Goal: Task Accomplishment & Management: Complete application form

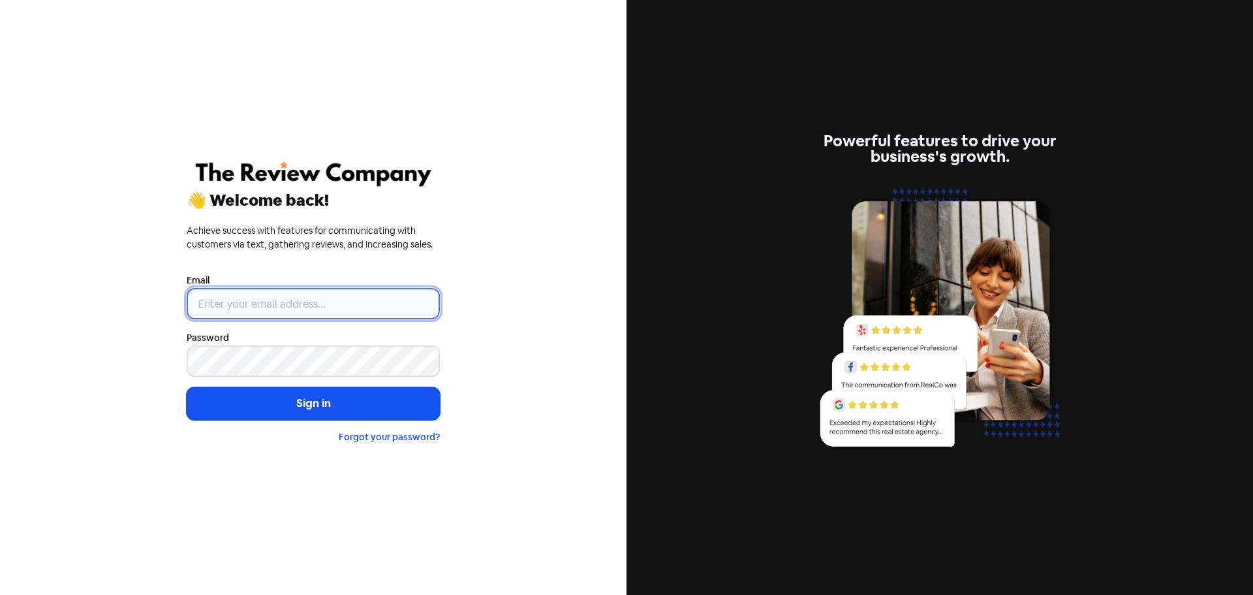
click at [200, 299] on input "email" at bounding box center [313, 303] width 253 height 31
type input "[PERSON_NAME][EMAIL_ADDRESS][DOMAIN_NAME]"
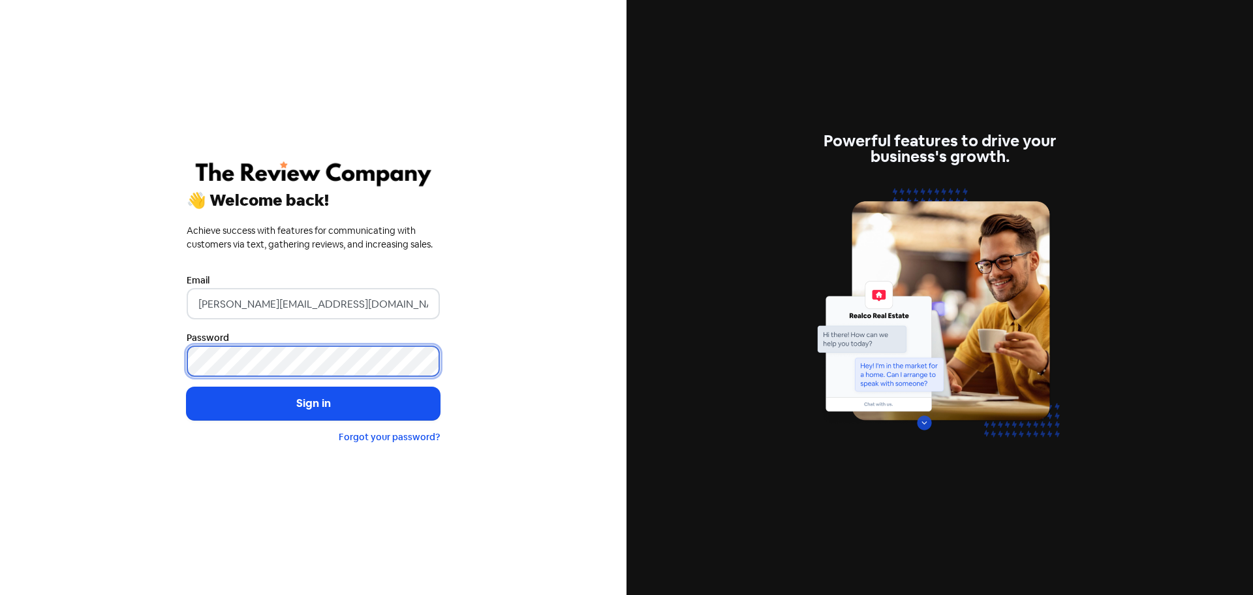
click at [187, 387] on button "Sign in" at bounding box center [313, 403] width 253 height 33
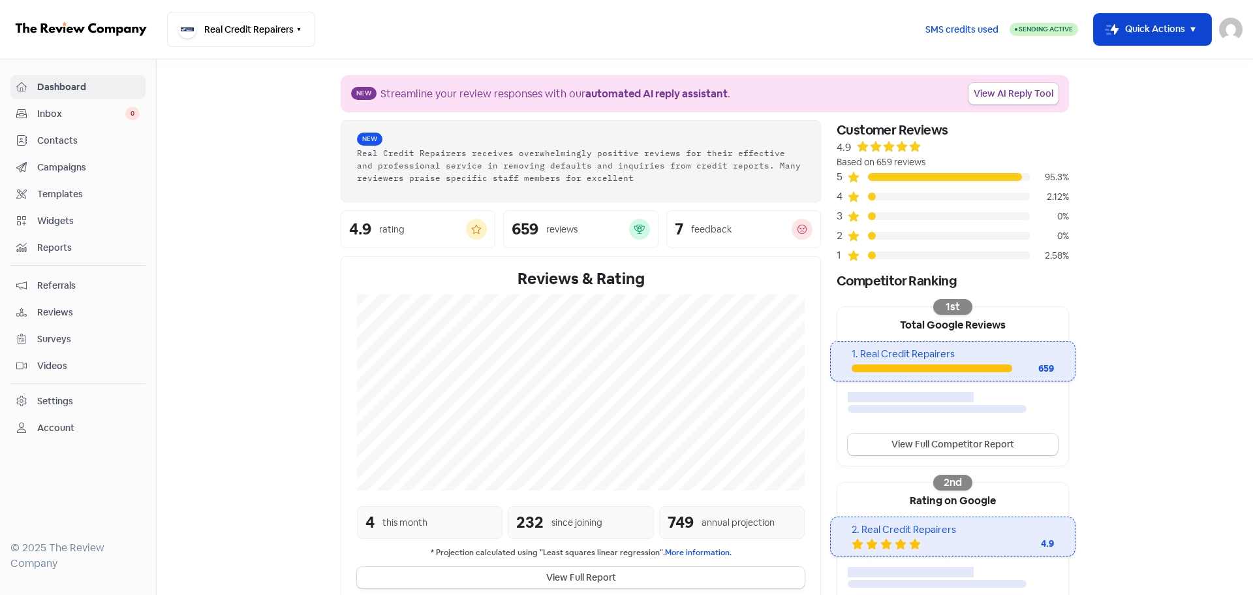
click at [1191, 21] on button "Icon For Thunder-move Quick Actions" at bounding box center [1152, 29] width 117 height 31
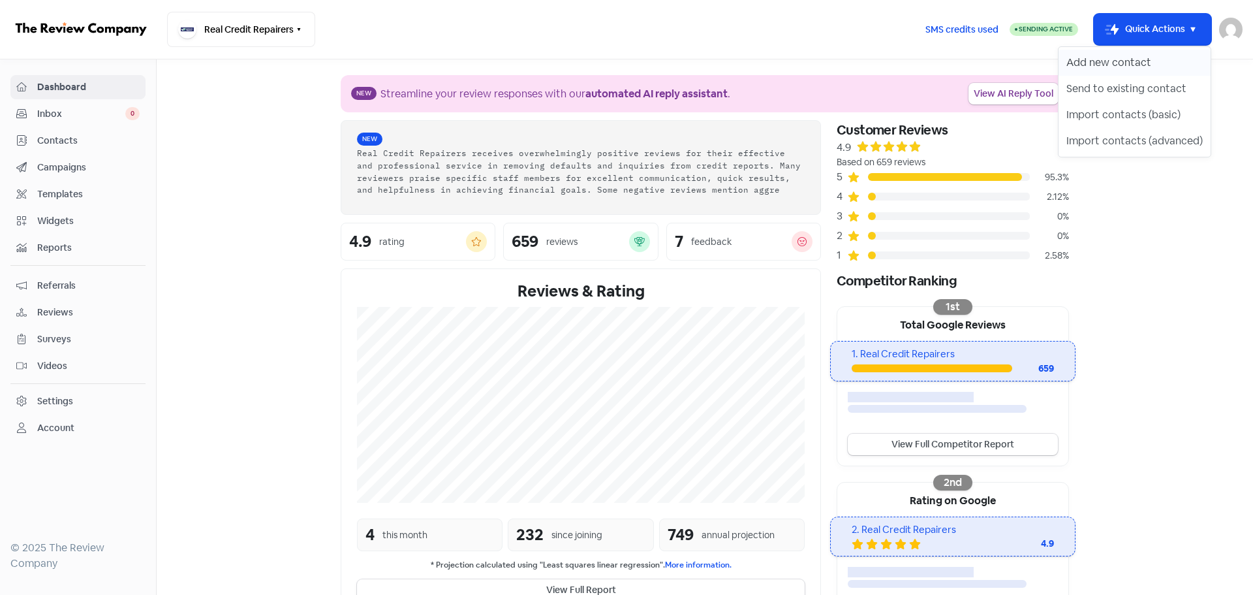
click at [1104, 64] on button "Add new contact" at bounding box center [1135, 63] width 152 height 26
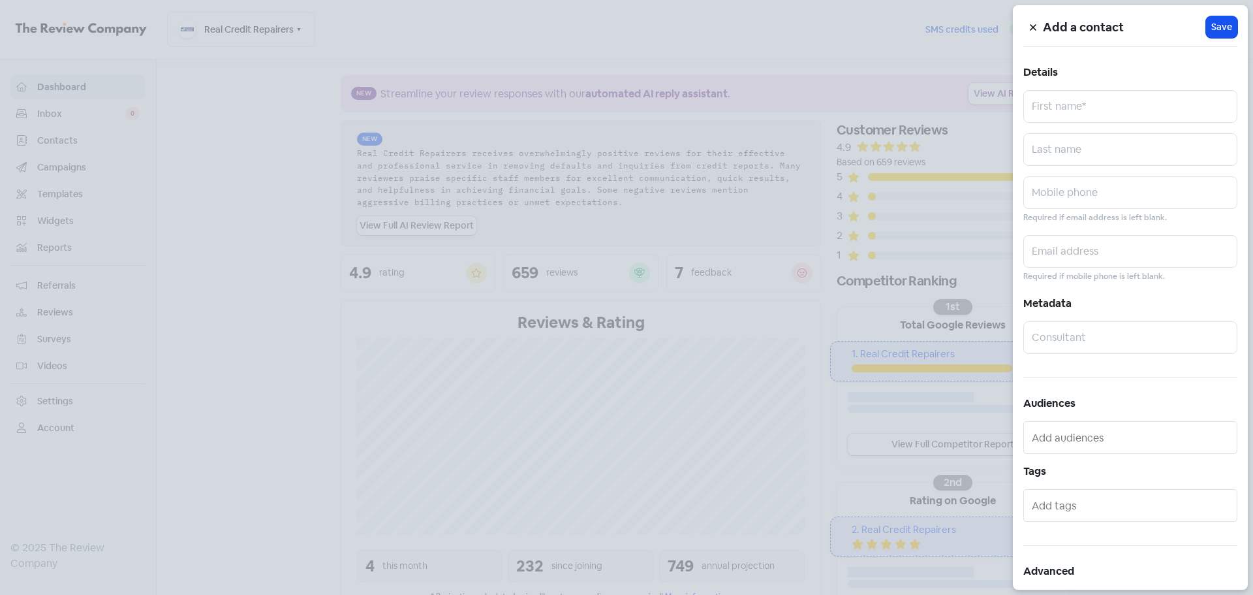
click at [1059, 124] on div "Add a contact Icon For Loading Save Details First name* Last name Mobile phone …" at bounding box center [1130, 297] width 235 height 584
click at [1067, 109] on input "text" at bounding box center [1130, 106] width 214 height 33
paste input "James Toth"
click at [1078, 110] on input "James Toth" at bounding box center [1130, 106] width 214 height 33
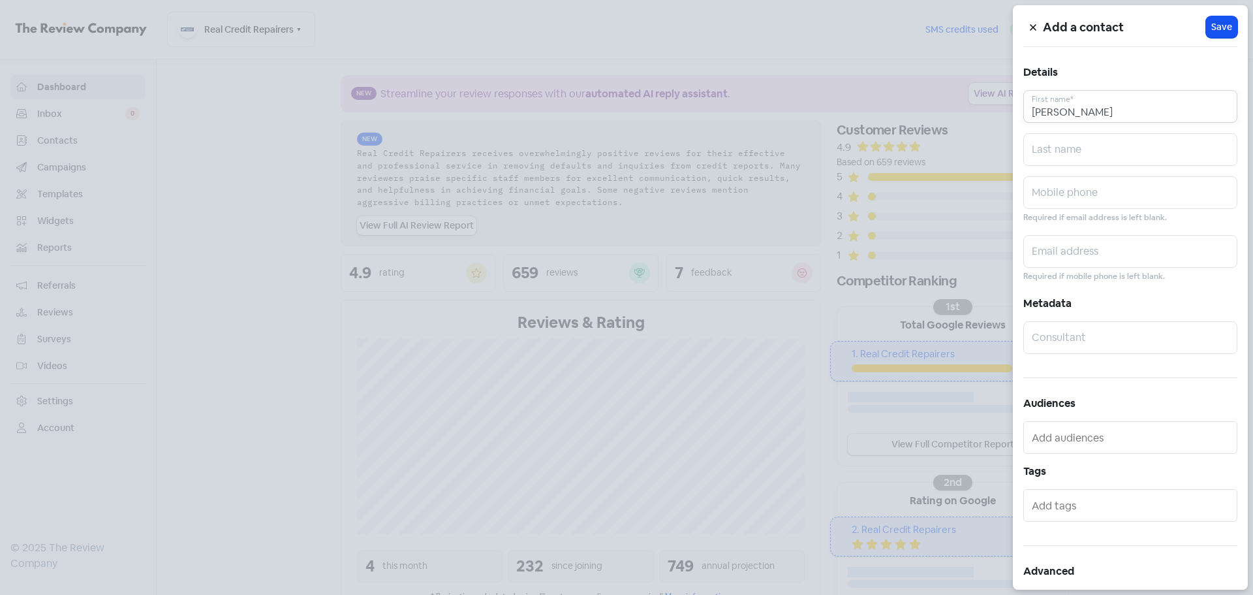
type input "James"
paste input "Toth"
type input "Toth"
paste input "0427532744"
type input "0427532744"
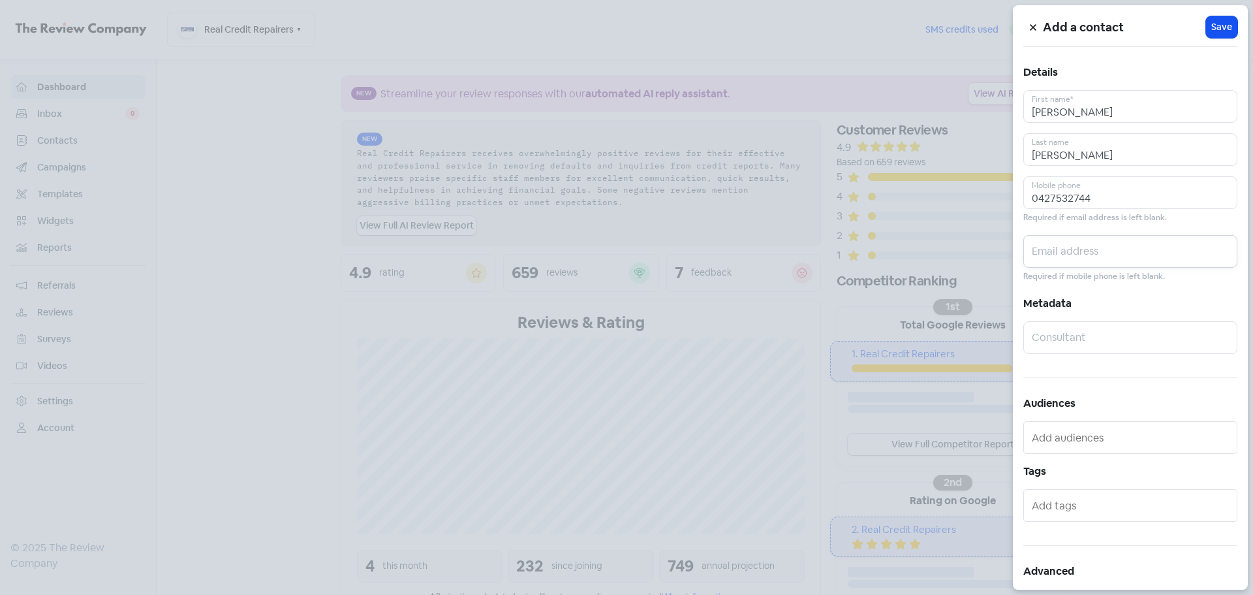
paste input "jamestoth0@icloud.com"
type input "jamestoth0@icloud.com"
click at [1211, 29] on span "Save" at bounding box center [1221, 27] width 21 height 14
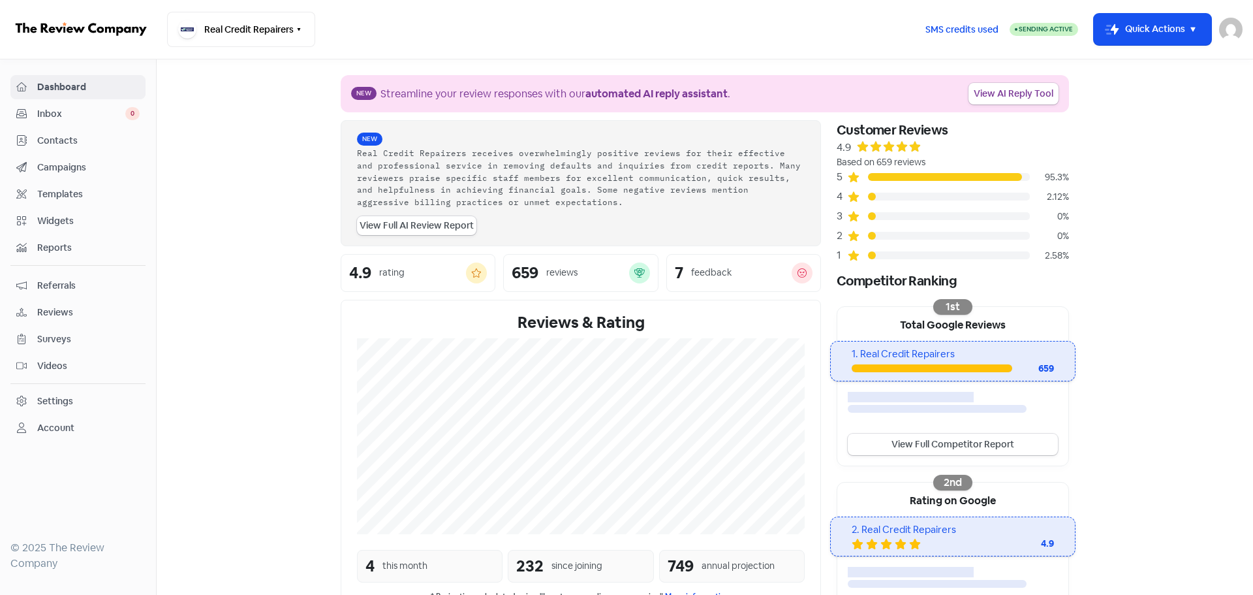
click at [1157, 325] on section "New Streamline your review responses with our automated AI reply assistant . Vi…" at bounding box center [705, 436] width 1097 height 755
